Goal: Task Accomplishment & Management: Manage account settings

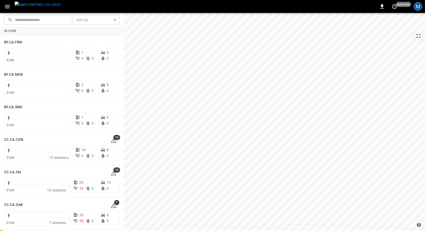
click at [418, 5] on div "M" at bounding box center [418, 6] width 8 height 8
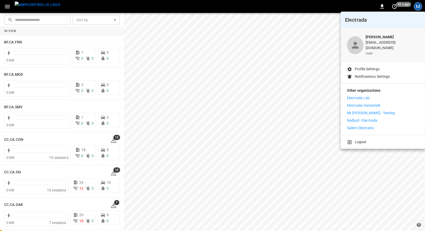
click at [52, 186] on div at bounding box center [212, 115] width 425 height 231
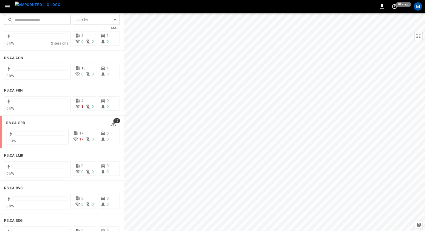
scroll to position [690, 0]
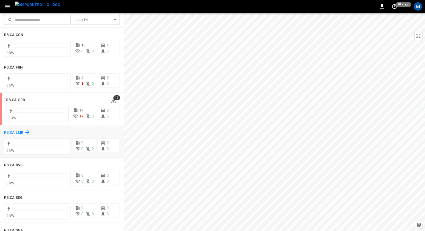
click at [20, 132] on h6 "RB.CA.LMR" at bounding box center [13, 133] width 19 height 6
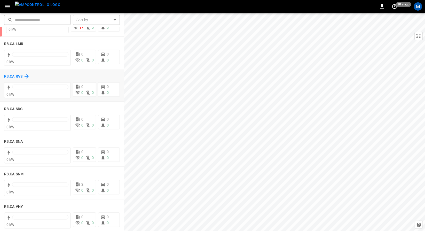
scroll to position [781, 0]
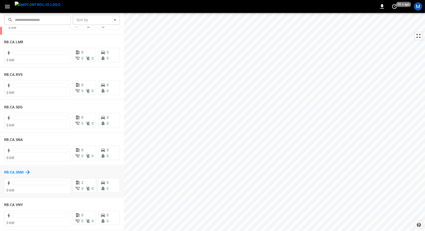
click at [5, 174] on h6 "RB.CA.SNM" at bounding box center [13, 172] width 19 height 6
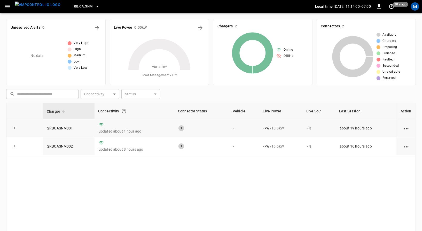
click at [66, 124] on td "2RBCASNM001" at bounding box center [68, 128] width 51 height 18
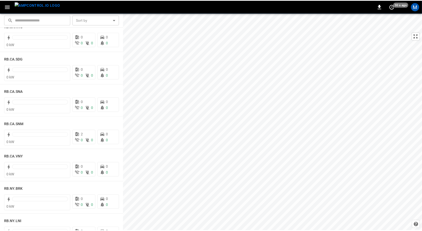
scroll to position [826, 0]
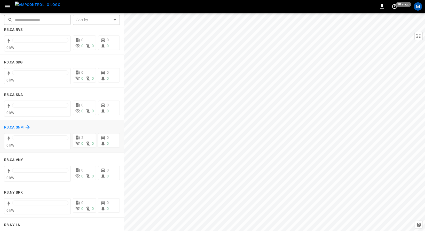
click at [13, 129] on h6 "RB.CA.SNM" at bounding box center [13, 127] width 19 height 6
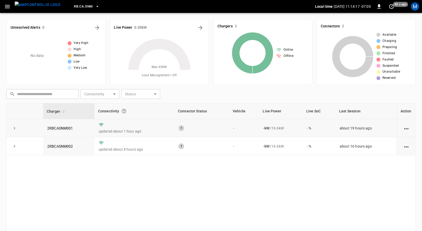
click at [58, 130] on td "2RBCASNM001" at bounding box center [68, 128] width 51 height 18
click at [60, 128] on link "2RBCASNM001" at bounding box center [60, 128] width 28 height 6
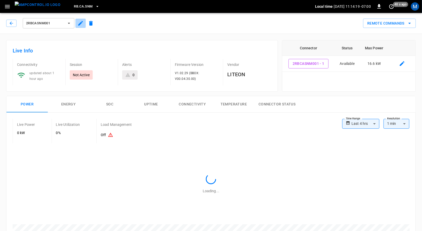
click at [79, 26] on icon "button" at bounding box center [80, 23] width 6 height 6
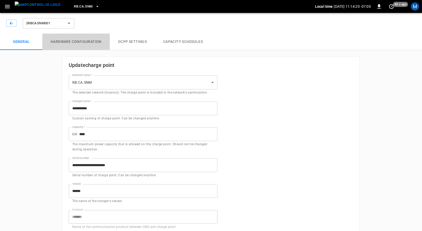
click at [90, 40] on button "Hardware configuration" at bounding box center [75, 42] width 67 height 17
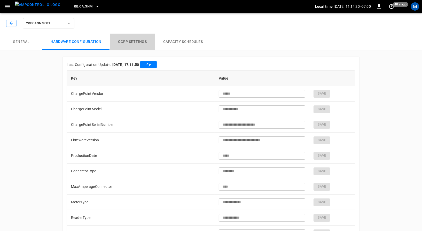
click at [122, 42] on button "OCPP settings" at bounding box center [132, 42] width 45 height 17
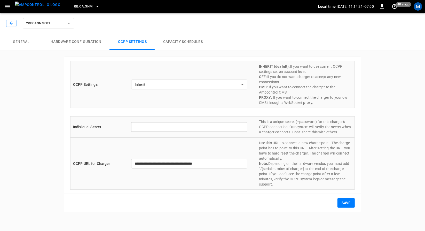
type input "**********"
type input "*******"
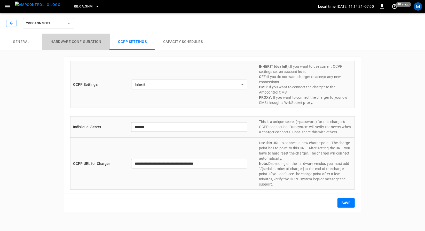
click at [90, 39] on button "Hardware configuration" at bounding box center [75, 42] width 67 height 17
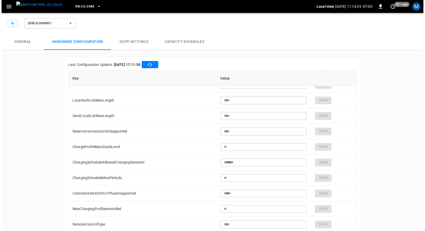
scroll to position [11, 0]
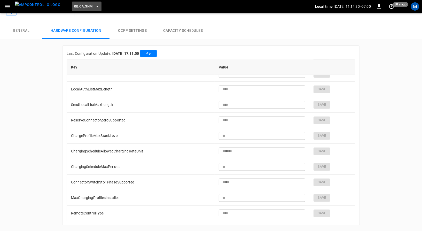
click at [76, 3] on button "RB.CA.SNM" at bounding box center [86, 7] width 29 height 10
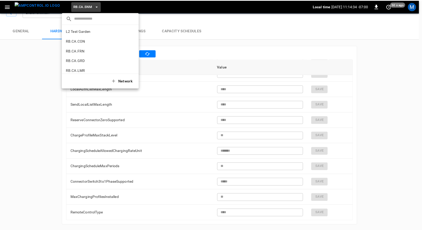
scroll to position [237, 0]
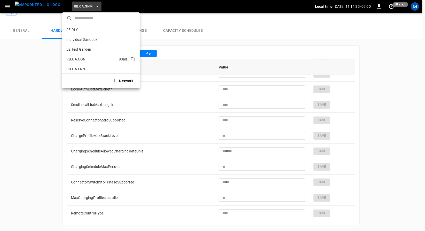
click at [93, 61] on p "RB.CA.CON" at bounding box center [91, 59] width 50 height 5
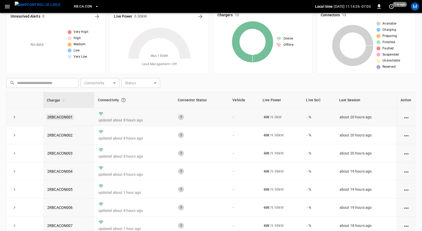
click at [60, 119] on link "2RBCACON001" at bounding box center [60, 117] width 28 height 6
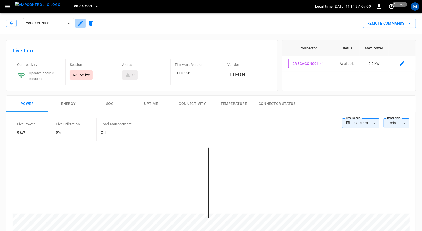
click at [78, 26] on icon "button" at bounding box center [80, 23] width 6 height 6
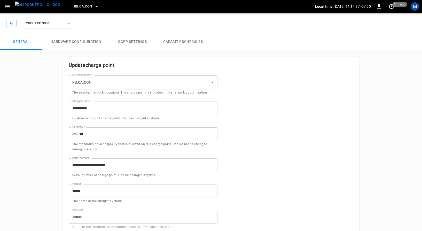
type input "**********"
click at [121, 41] on button "OCPP settings" at bounding box center [132, 42] width 45 height 17
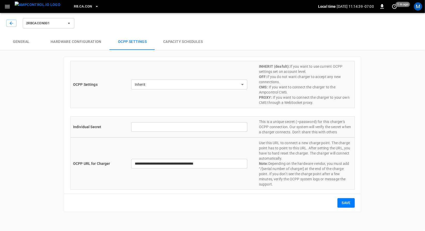
type input "*******"
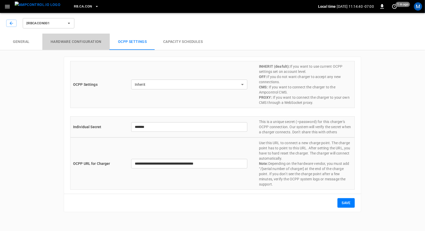
click at [76, 37] on button "Hardware configuration" at bounding box center [75, 42] width 67 height 17
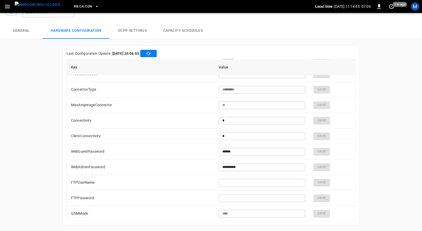
scroll to position [1004, 0]
